Goal: Find specific page/section: Find specific page/section

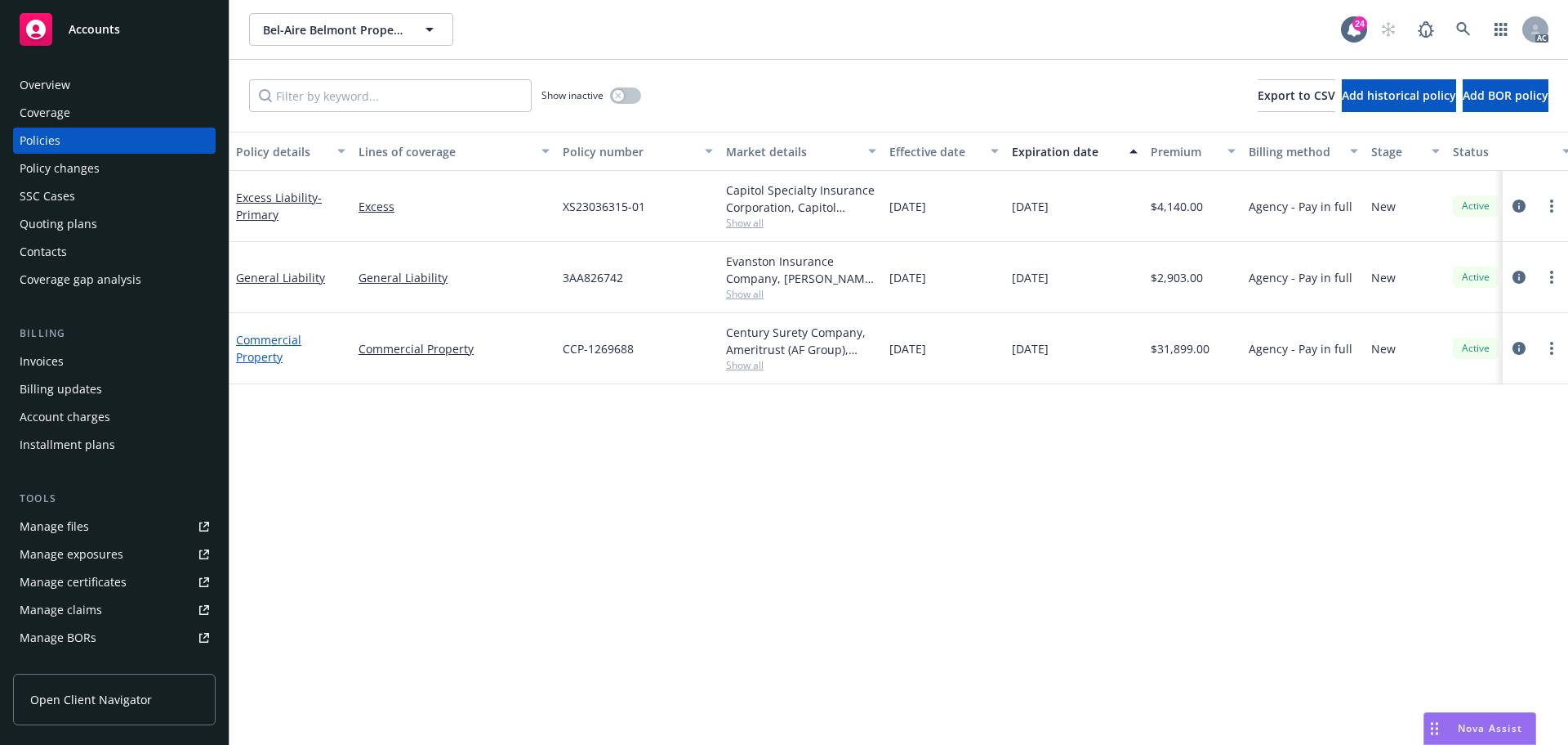
click at [274, 334] on link "Commercial Property" at bounding box center [268, 348] width 65 height 33
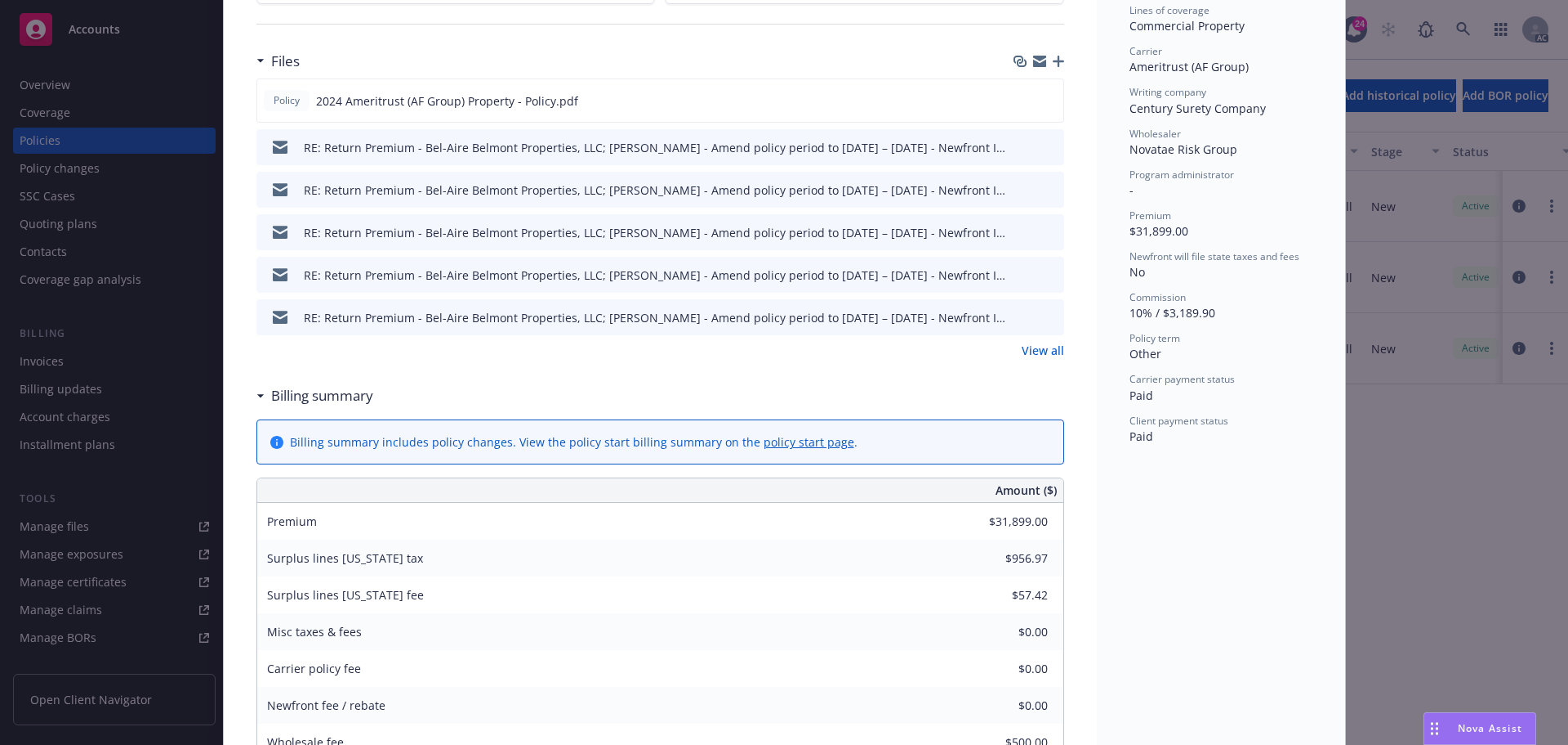
scroll to position [409, 0]
